Goal: Task Accomplishment & Management: Complete application form

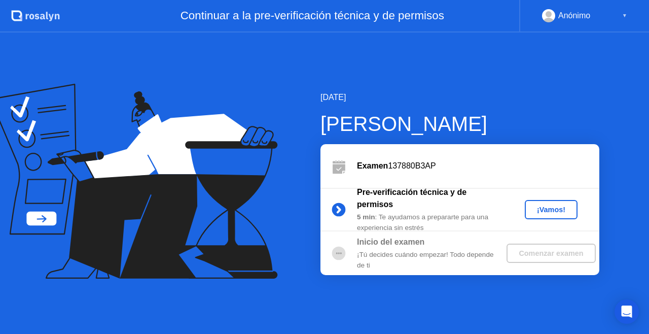
click at [514, 76] on div "[DATE] [PERSON_NAME] Examen 137880B3AP Pre-verificación técnica y de permisos 5…" at bounding box center [324, 182] width 649 height 301
click at [536, 210] on div "¡Vamos!" at bounding box center [551, 209] width 45 height 8
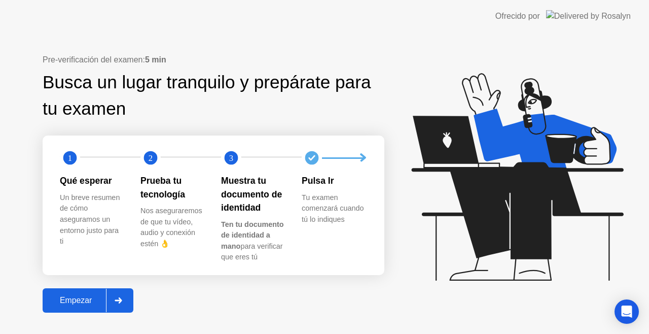
click at [84, 296] on div "Empezar" at bounding box center [76, 299] width 60 height 9
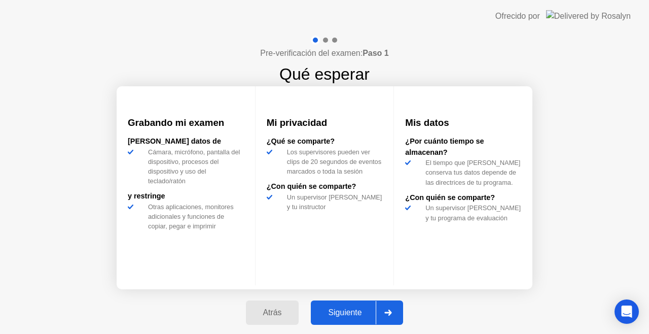
click at [340, 311] on div "Siguiente" at bounding box center [345, 312] width 62 height 9
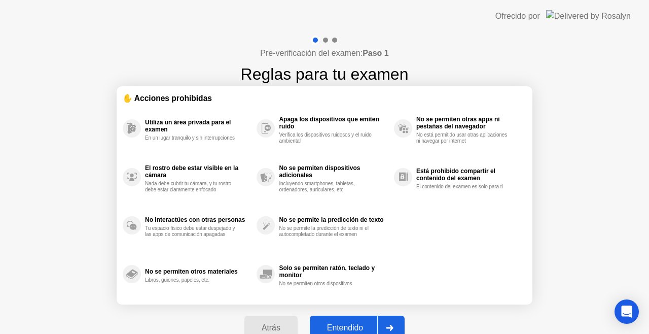
click at [354, 321] on button "Entendido" at bounding box center [357, 327] width 95 height 24
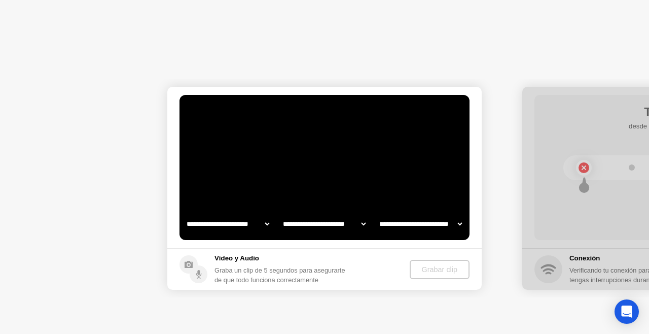
select select "**********"
select select "*******"
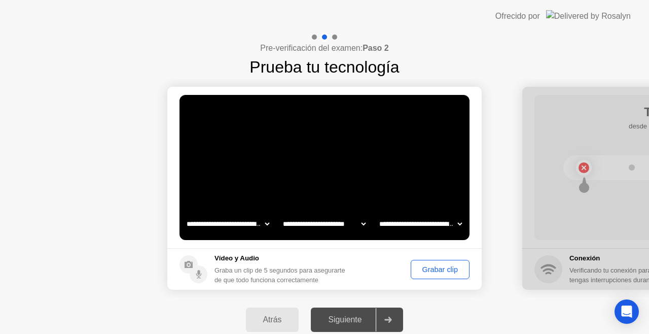
click at [433, 272] on div "Grabar clip" at bounding box center [440, 269] width 52 height 8
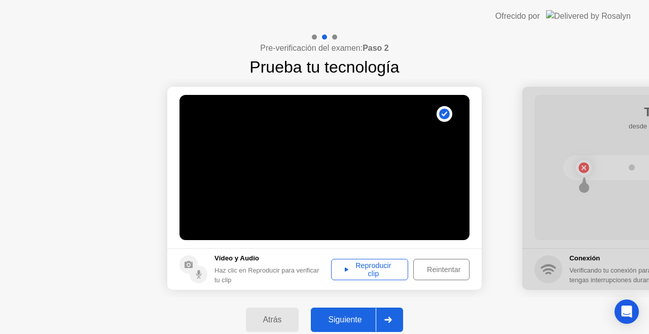
click at [388, 274] on div "Reproducir clip" at bounding box center [370, 269] width 70 height 16
click at [368, 313] on button "Siguiente" at bounding box center [357, 319] width 92 height 24
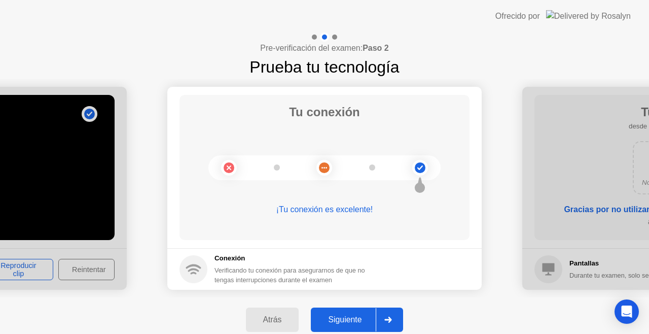
click at [356, 317] on div "Siguiente" at bounding box center [345, 319] width 62 height 9
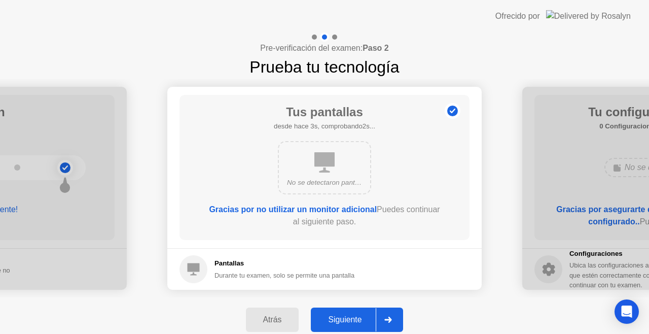
click at [351, 317] on div "Siguiente" at bounding box center [345, 319] width 62 height 9
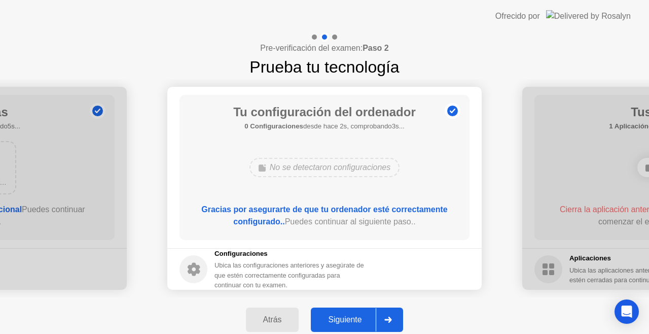
click at [351, 317] on div "Siguiente" at bounding box center [345, 319] width 62 height 9
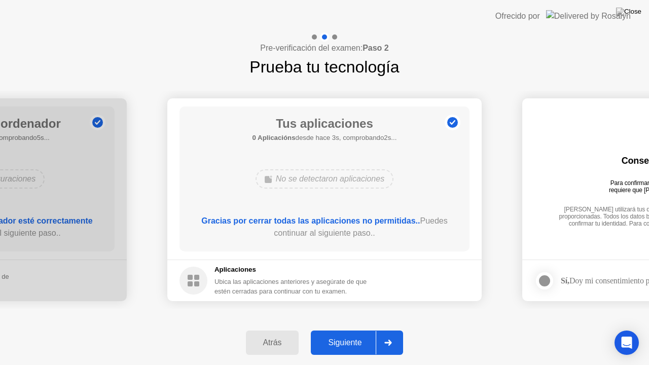
click at [349, 333] on div "Siguiente" at bounding box center [345, 342] width 62 height 9
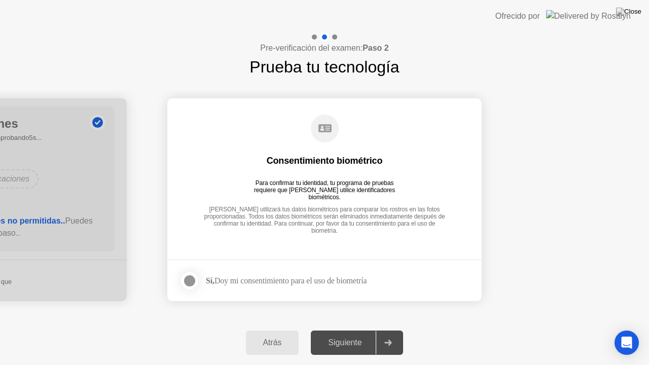
click at [188, 277] on div at bounding box center [189, 281] width 12 height 12
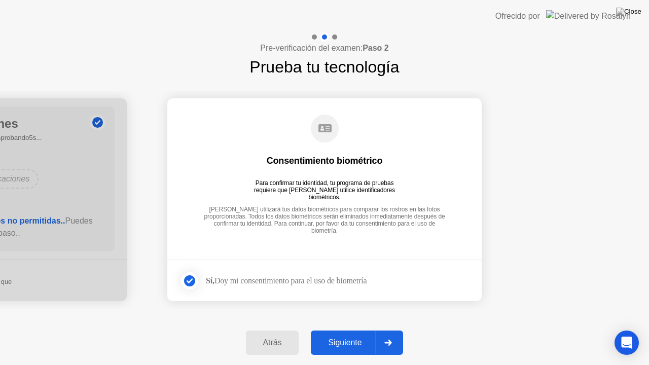
click at [325, 333] on button "Siguiente" at bounding box center [357, 342] width 92 height 24
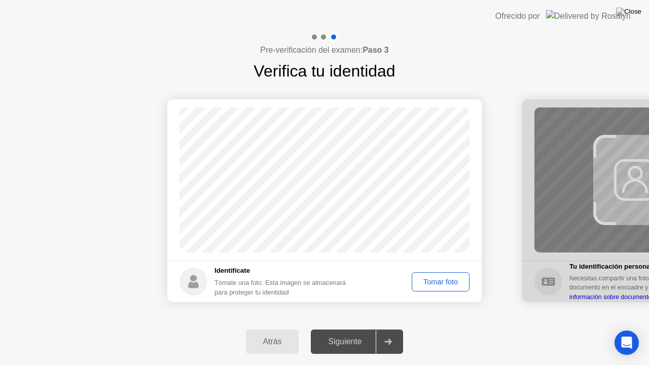
click at [453, 288] on button "Tomar foto" at bounding box center [441, 281] width 58 height 19
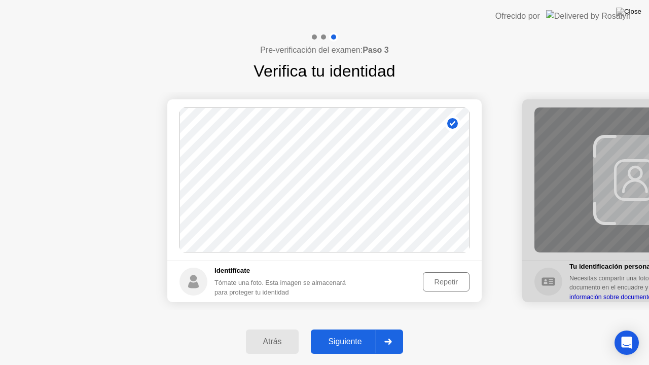
click at [341, 333] on div "Siguiente" at bounding box center [345, 341] width 62 height 9
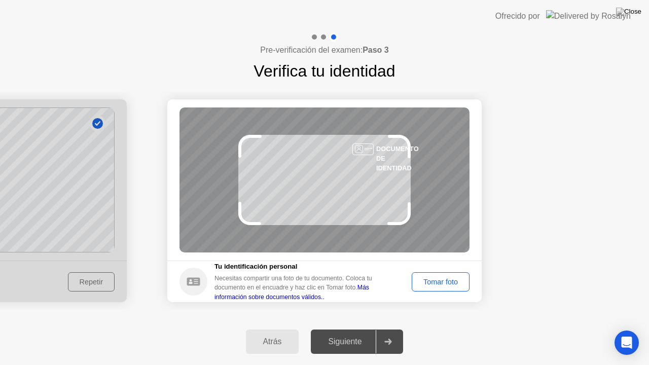
click at [456, 284] on div "Tomar foto" at bounding box center [440, 282] width 51 height 8
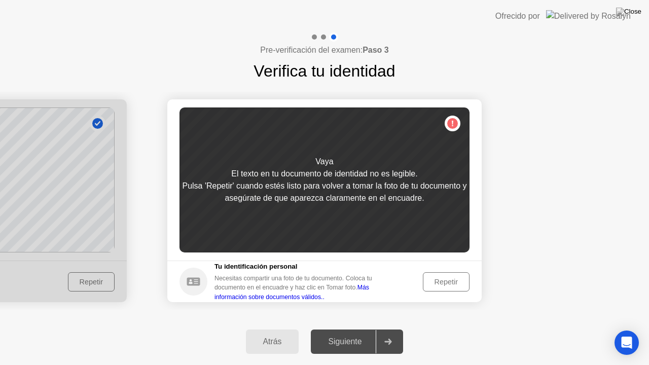
click at [436, 286] on div "Repetir" at bounding box center [446, 282] width 40 height 8
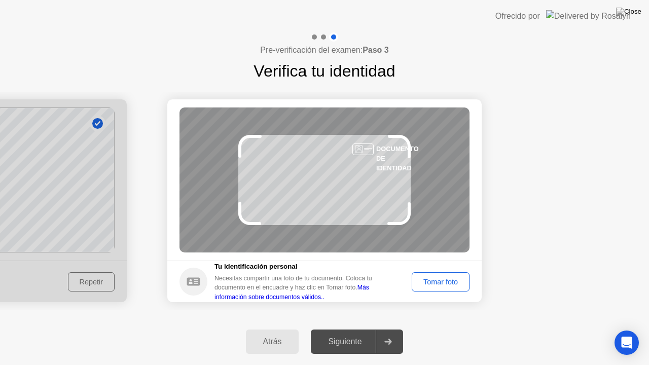
click at [436, 286] on div "Tomar foto" at bounding box center [440, 282] width 51 height 8
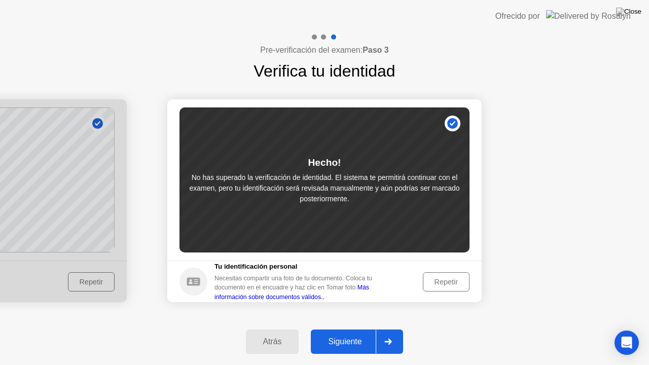
click at [348, 333] on div "Siguiente" at bounding box center [345, 341] width 62 height 9
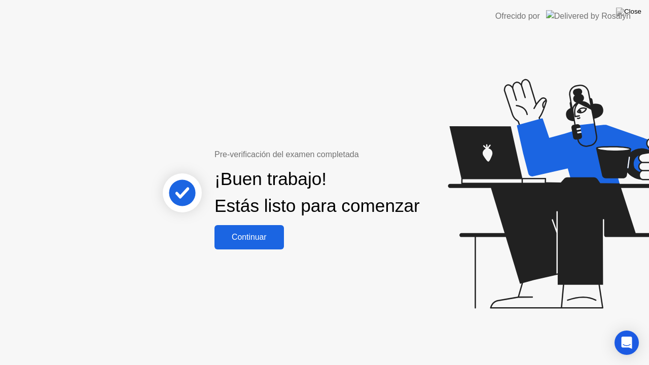
click at [239, 242] on div "Continuar" at bounding box center [248, 237] width 63 height 9
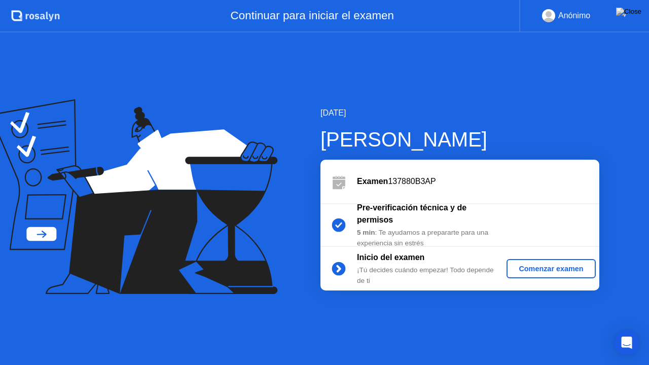
click at [533, 273] on div "Comenzar examen" at bounding box center [550, 269] width 81 height 8
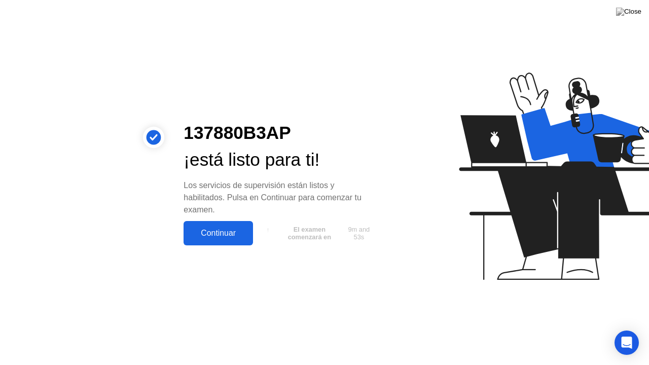
click at [208, 229] on div "Continuar" at bounding box center [218, 233] width 63 height 9
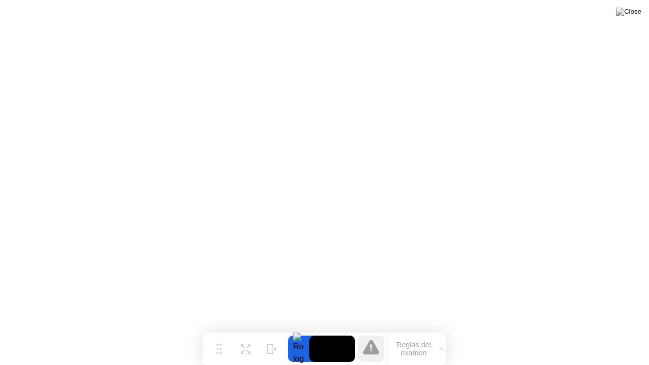
click at [437, 333] on button "Reglas del examen" at bounding box center [417, 348] width 58 height 17
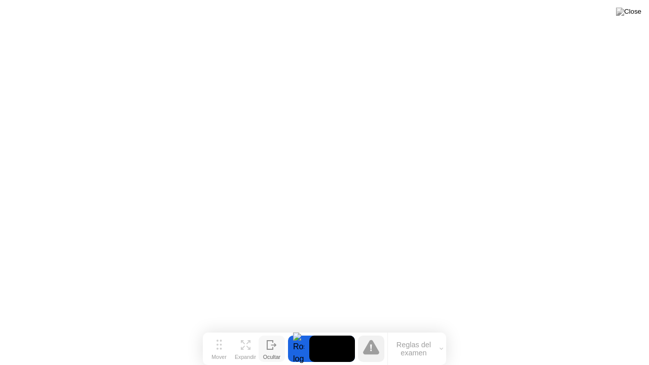
click at [262, 333] on button "Ocultar" at bounding box center [271, 349] width 26 height 26
